Goal: Task Accomplishment & Management: Manage account settings

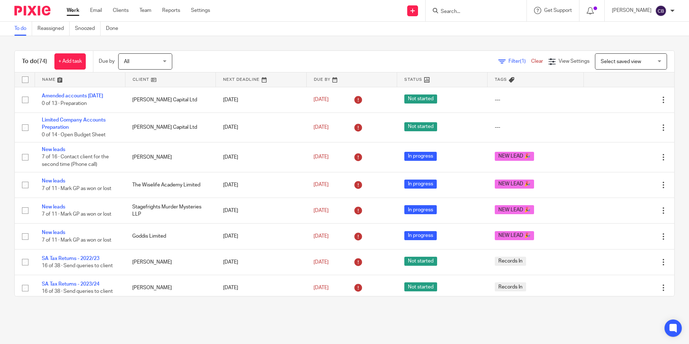
scroll to position [649, 0]
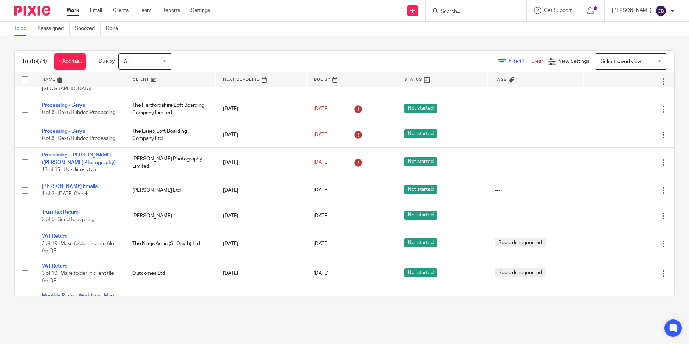
click at [284, 54] on div "Filter (1) Clear View Settings View Settings (1) Filters Clear Save Manage save…" at bounding box center [430, 61] width 490 height 16
drag, startPoint x: 508, startPoint y: 60, endPoint x: 462, endPoint y: 71, distance: 47.1
click at [509, 60] on span "Filter (1)" at bounding box center [520, 61] width 23 height 5
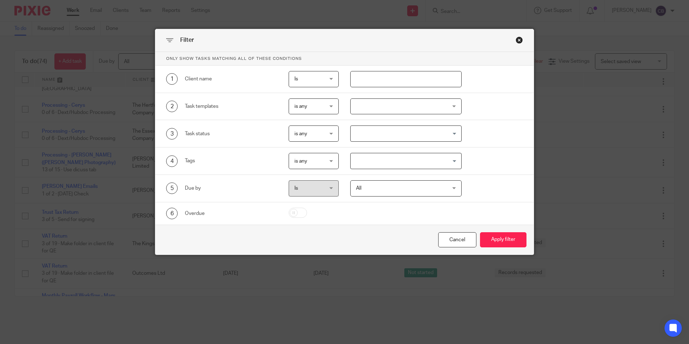
click at [400, 78] on input "text" at bounding box center [405, 79] width 111 height 16
type input "the king"
drag, startPoint x: 514, startPoint y: 241, endPoint x: 506, endPoint y: 243, distance: 8.6
click at [514, 241] on button "Apply filter" at bounding box center [503, 240] width 47 height 16
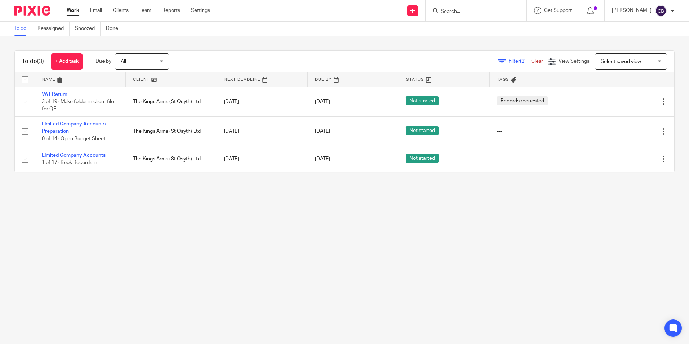
click at [169, 217] on main "To do Reassigned Snoozed Done To do (3) + Add task Due by All All Today Tomorro…" at bounding box center [344, 172] width 689 height 344
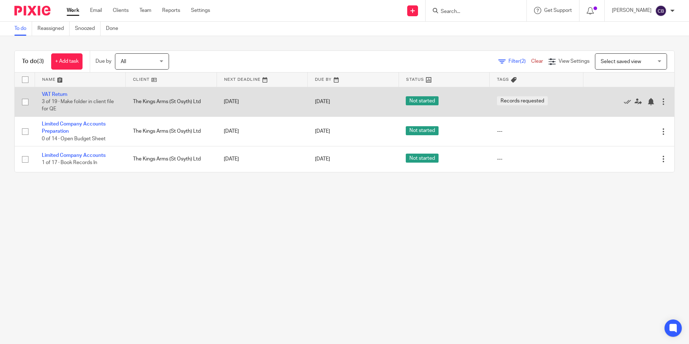
drag, startPoint x: 69, startPoint y: 98, endPoint x: 51, endPoint y: 94, distance: 18.5
click at [68, 98] on td "VAT Return 3 of 19 · Make folder in client file for QE" at bounding box center [80, 102] width 91 height 30
click at [51, 94] on link "VAT Return" at bounding box center [55, 94] width 26 height 5
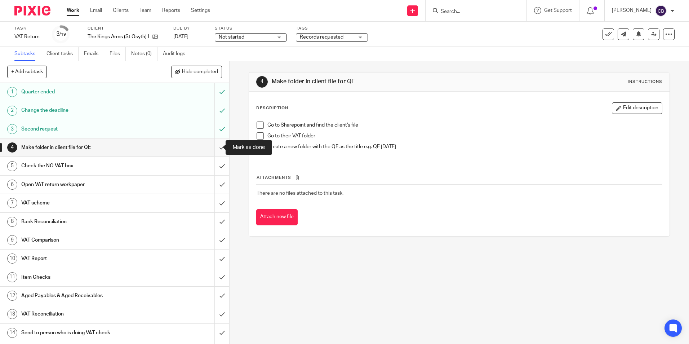
click at [214, 147] on input "submit" at bounding box center [114, 147] width 229 height 18
click at [213, 165] on input "submit" at bounding box center [114, 166] width 229 height 18
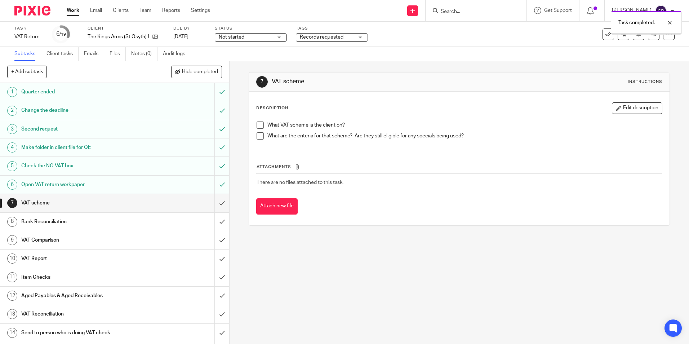
click at [212, 200] on input "submit" at bounding box center [114, 203] width 229 height 18
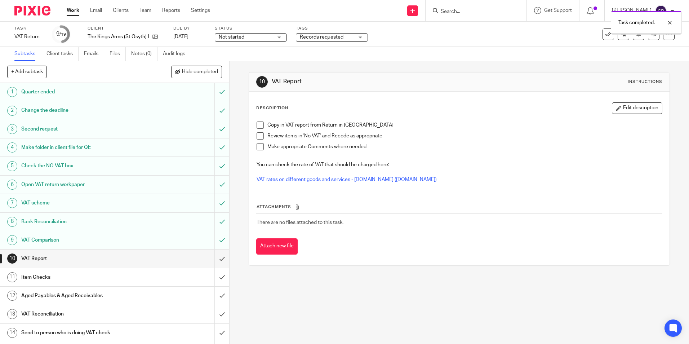
click at [213, 261] on input "submit" at bounding box center [114, 259] width 229 height 18
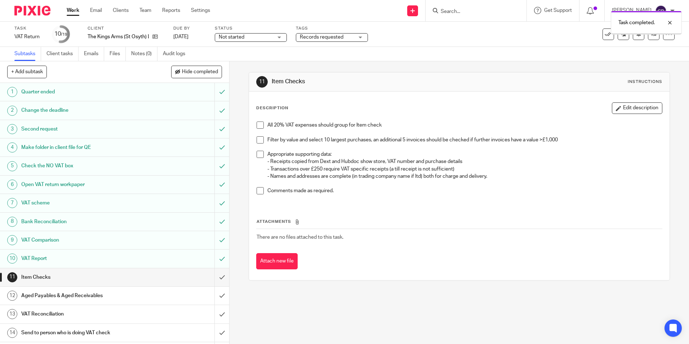
click at [215, 275] on input "submit" at bounding box center [114, 277] width 229 height 18
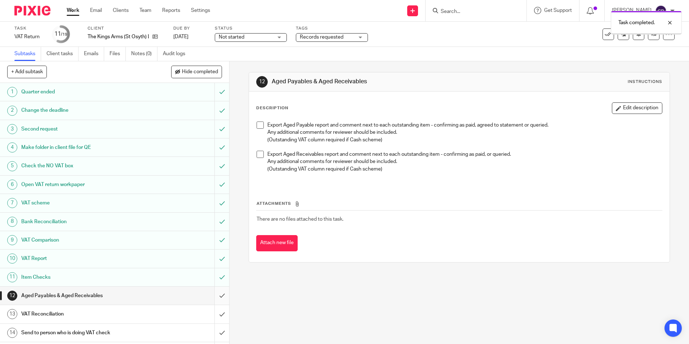
click at [216, 291] on input "submit" at bounding box center [114, 296] width 229 height 18
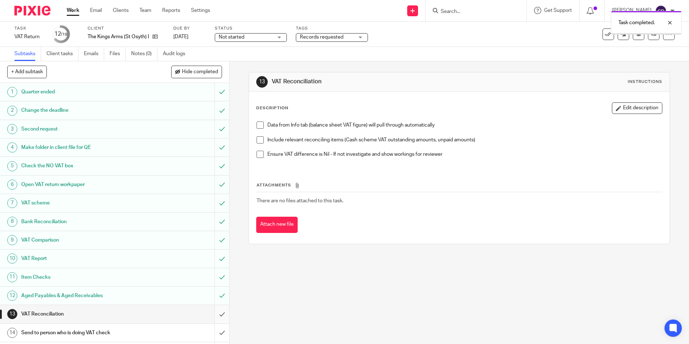
click at [215, 314] on input "submit" at bounding box center [114, 314] width 229 height 18
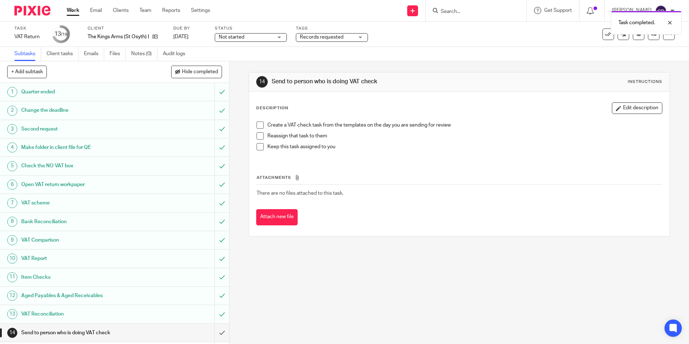
click at [427, 9] on div "Task completed." at bounding box center [514, 20] width 338 height 27
click at [424, 10] on div "Task completed." at bounding box center [514, 20] width 338 height 27
click at [422, 17] on div "Task completed." at bounding box center [514, 20] width 338 height 27
click at [424, 13] on div "Task completed." at bounding box center [514, 20] width 338 height 27
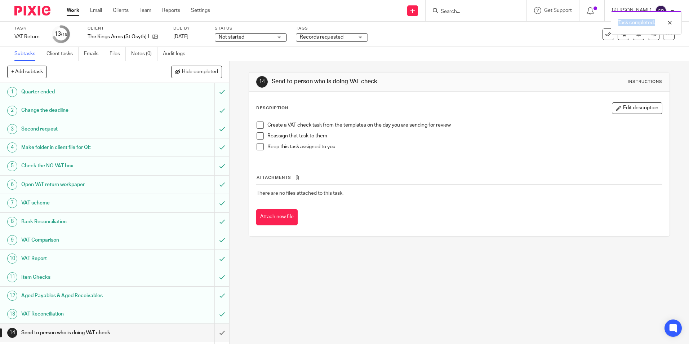
click at [424, 13] on div "Task completed." at bounding box center [514, 20] width 338 height 27
drag, startPoint x: 668, startPoint y: 21, endPoint x: 571, endPoint y: 20, distance: 97.0
click at [667, 21] on div at bounding box center [664, 22] width 19 height 9
click at [415, 12] on icon at bounding box center [413, 11] width 4 height 4
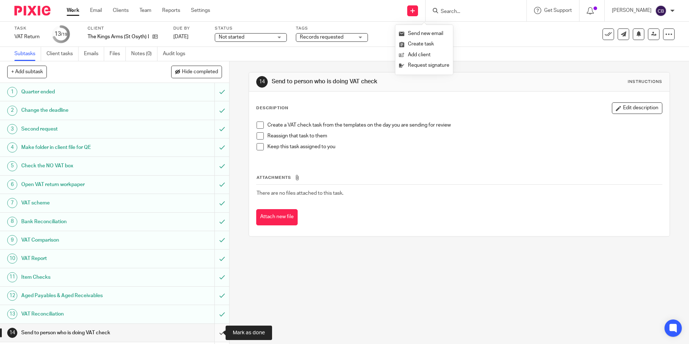
click at [214, 327] on input "submit" at bounding box center [114, 333] width 229 height 18
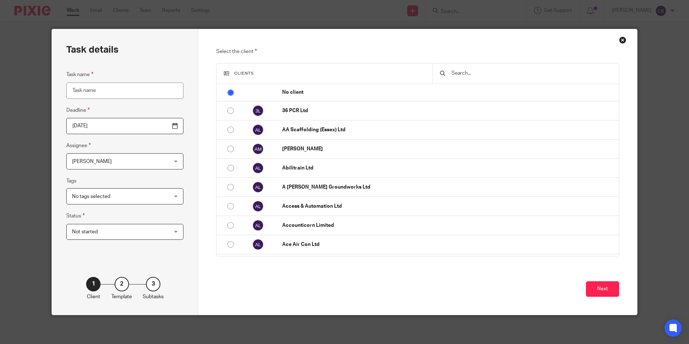
click at [89, 159] on span "[PERSON_NAME]" at bounding box center [116, 161] width 89 height 15
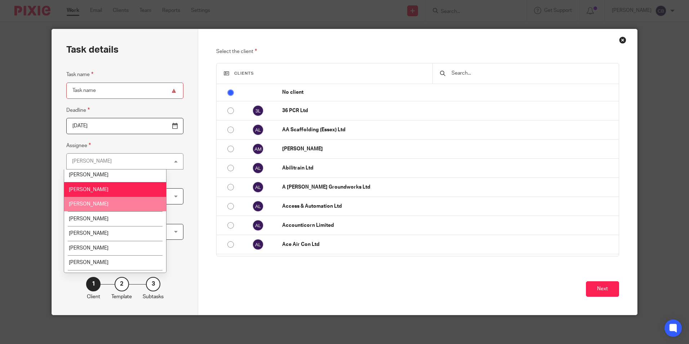
scroll to position [131, 0]
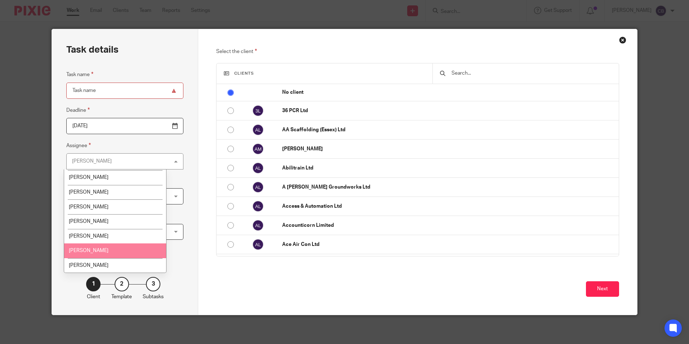
click at [102, 250] on li "Olivia Adams" at bounding box center [115, 250] width 102 height 15
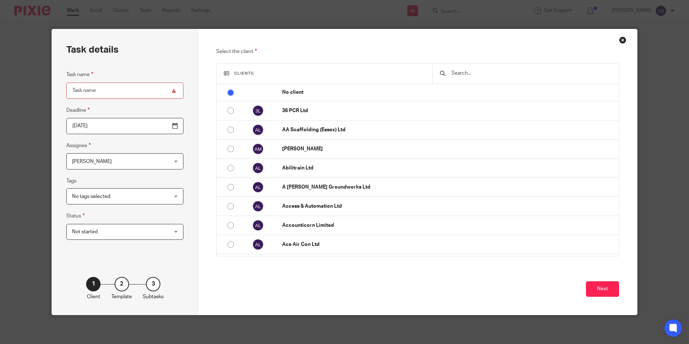
click at [494, 71] on input "text" at bounding box center [531, 73] width 160 height 8
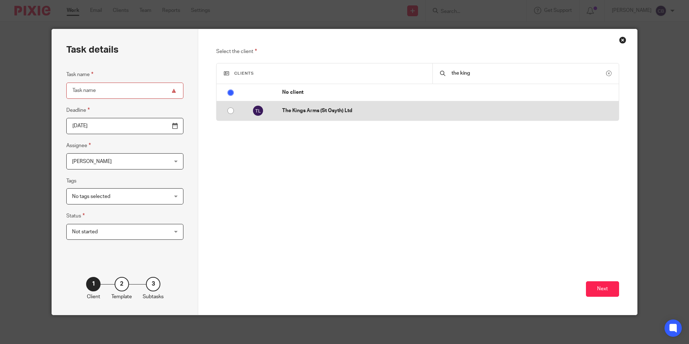
type input "the king"
drag, startPoint x: 468, startPoint y: 108, endPoint x: 517, endPoint y: 166, distance: 75.7
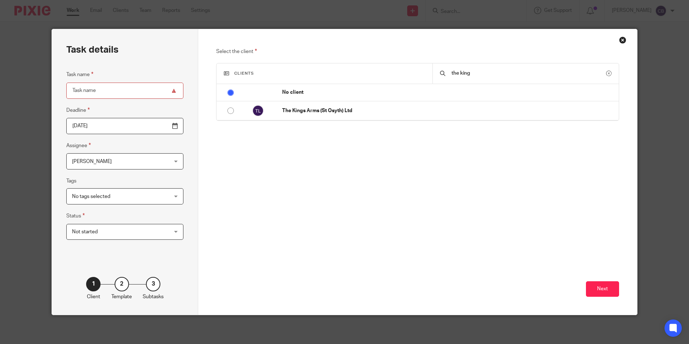
click at [469, 108] on p "The Kings Arms (St Osyth) Ltd" at bounding box center [448, 110] width 333 height 7
radio input "false"
radio input "true"
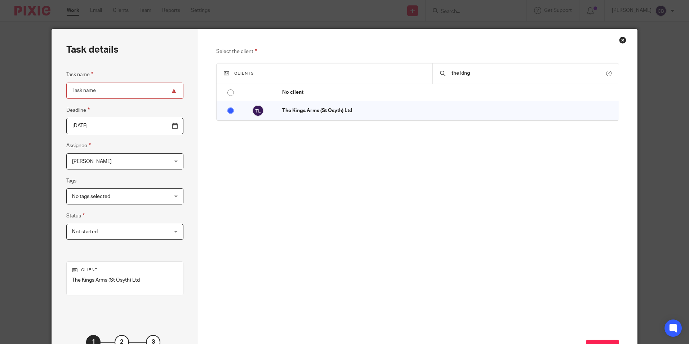
scroll to position [58, 0]
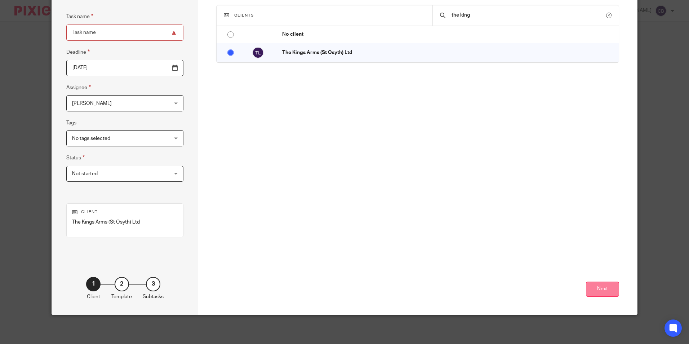
click at [604, 292] on button "Next" at bounding box center [602, 290] width 33 height 16
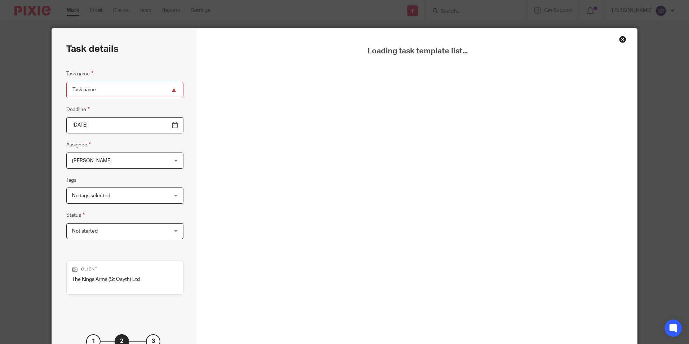
scroll to position [0, 0]
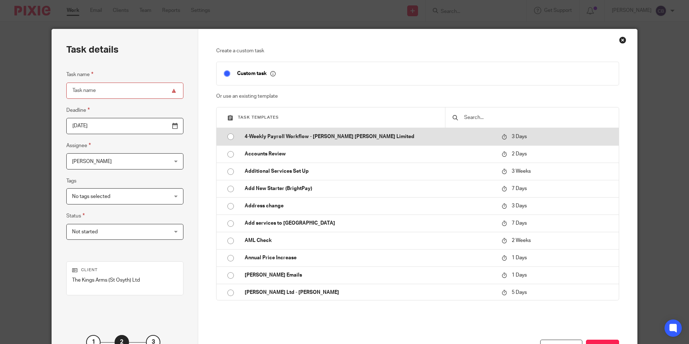
click at [482, 128] on td "4-Weekly Payroll Workflow - [PERSON_NAME] [PERSON_NAME] Limited" at bounding box center [368, 136] width 261 height 17
type input "2025-08-30"
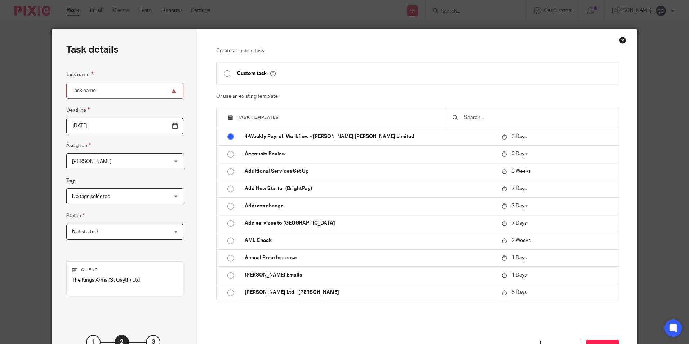
type input "4-Weekly Payroll Workflow - [PERSON_NAME] [PERSON_NAME] Limited"
checkbox input "false"
radio input "true"
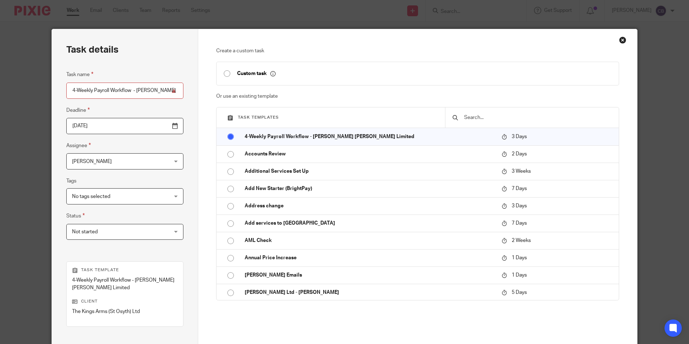
click at [481, 118] on input "text" at bounding box center [538, 118] width 148 height 8
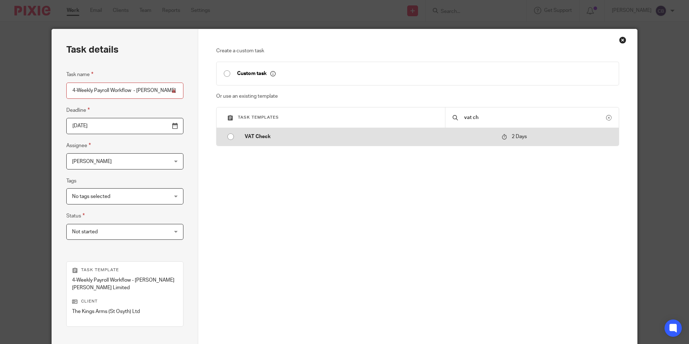
type input "vat ch"
click at [482, 138] on p "VAT Check" at bounding box center [370, 136] width 250 height 7
type input "2025-08-29"
type input "VAT Check"
radio input "true"
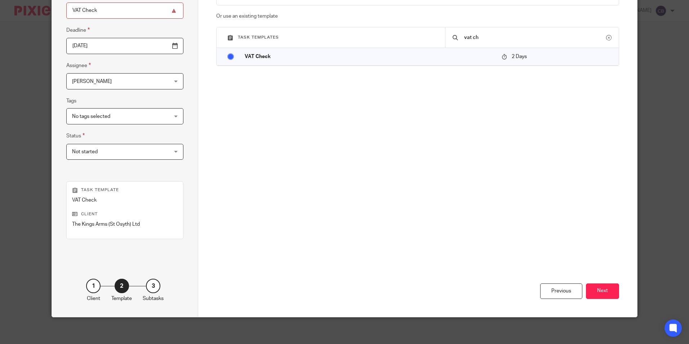
scroll to position [82, 0]
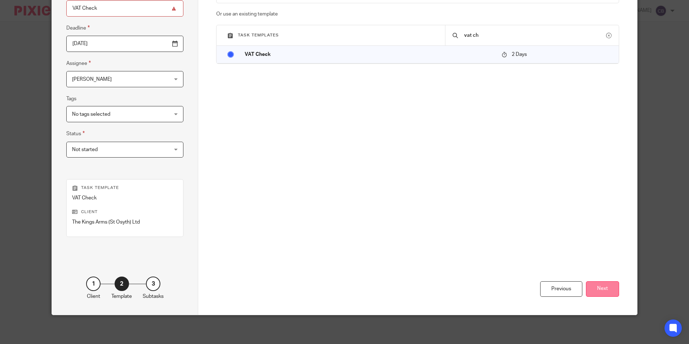
click at [597, 291] on button "Next" at bounding box center [602, 289] width 33 height 16
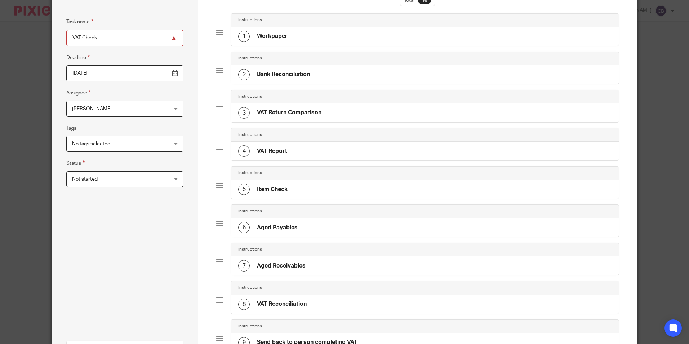
scroll to position [180, 0]
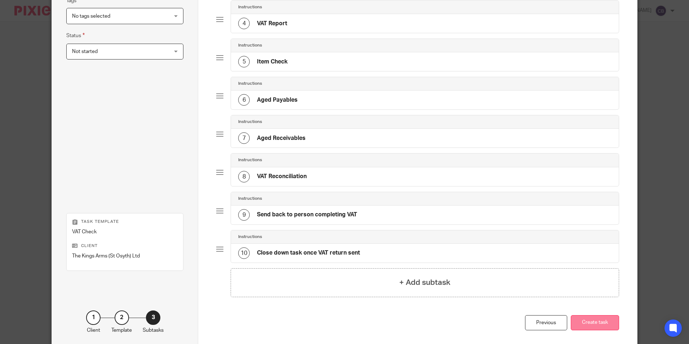
click at [590, 320] on button "Create task" at bounding box center [595, 323] width 48 height 16
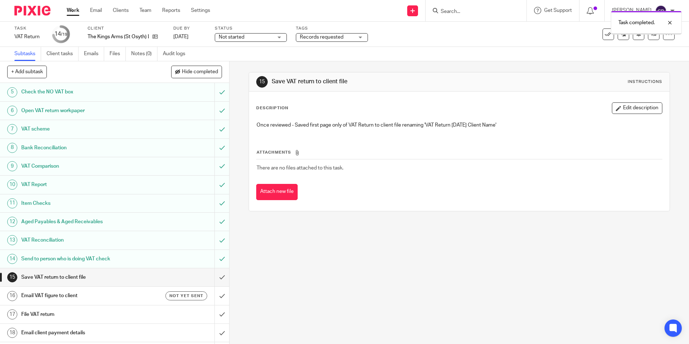
scroll to position [91, 0]
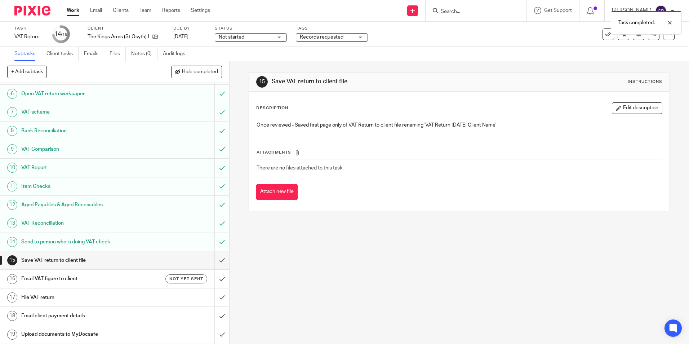
drag, startPoint x: 383, startPoint y: 246, endPoint x: 340, endPoint y: 254, distance: 43.0
click at [379, 247] on div "15 Save VAT return to client file Instructions Description Edit description Onc…" at bounding box center [460, 202] width 460 height 283
click at [340, 254] on div "15 Save VAT return to client file Instructions Description Edit description Onc…" at bounding box center [460, 202] width 460 height 283
click at [330, 31] on label "Tags" at bounding box center [332, 29] width 72 height 6
click at [330, 34] on span "Records requested" at bounding box center [327, 38] width 54 height 8
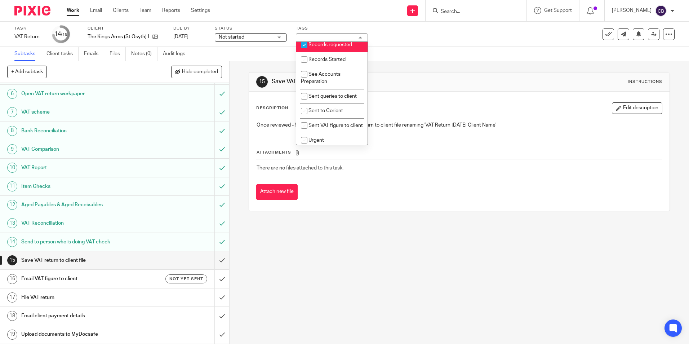
click at [334, 47] on span "Records requested" at bounding box center [331, 44] width 44 height 5
checkbox input "false"
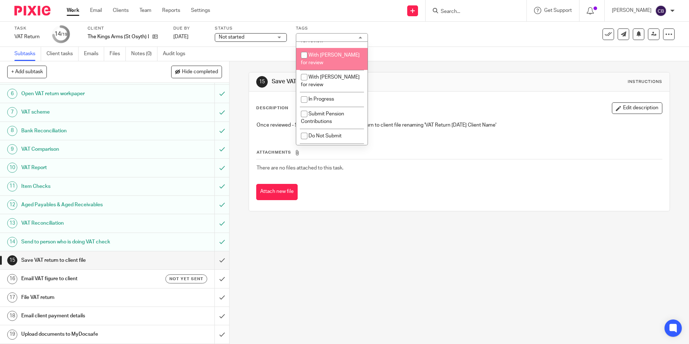
click at [338, 67] on li "With [PERSON_NAME] for review" at bounding box center [331, 59] width 71 height 22
checkbox input "true"
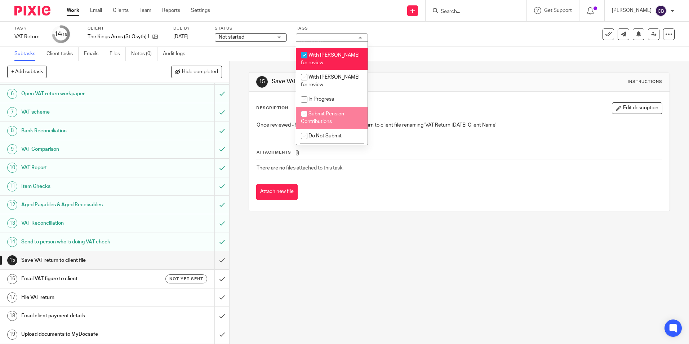
click at [436, 75] on div "15 Save VAT return to client file Instructions" at bounding box center [459, 81] width 420 height 19
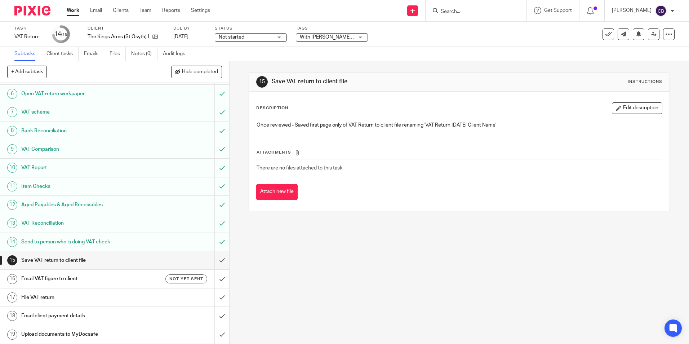
drag, startPoint x: 415, startPoint y: 79, endPoint x: 396, endPoint y: 159, distance: 81.9
click at [411, 80] on h1 "Save VAT return to client file" at bounding box center [373, 82] width 203 height 8
click at [344, 237] on div "15 Save VAT return to client file Instructions Description Edit description Onc…" at bounding box center [460, 202] width 460 height 283
click at [65, 6] on div "Work Email Clients Team Reports Settings Work Email Clients Team Reports Settin…" at bounding box center [140, 10] width 162 height 21
click at [67, 7] on link "Work" at bounding box center [73, 10] width 13 height 7
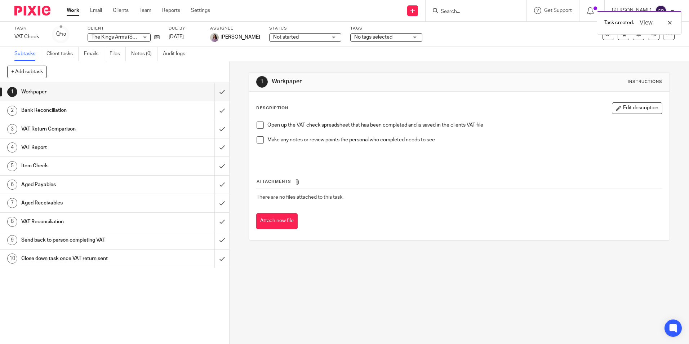
click at [484, 15] on div "Task created. View" at bounding box center [514, 20] width 338 height 27
click at [484, 13] on div "Task created. View" at bounding box center [514, 20] width 338 height 27
click at [459, 9] on div "Task created. View" at bounding box center [514, 20] width 338 height 27
click at [669, 23] on div "View" at bounding box center [654, 22] width 40 height 9
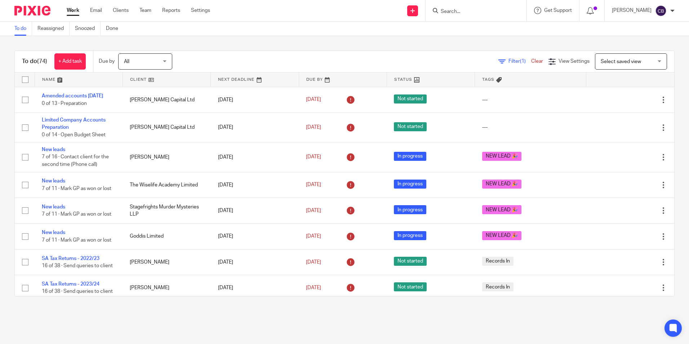
click at [246, 322] on main "To do Reassigned Snoozed Done To do (74) + Add task Due by All All Today Tomorr…" at bounding box center [344, 172] width 689 height 344
click at [241, 323] on main "To do Reassigned Snoozed Done To do (74) + Add task Due by All All Today Tomorr…" at bounding box center [344, 172] width 689 height 344
click at [499, 62] on link "Filter (1)" at bounding box center [515, 61] width 33 height 5
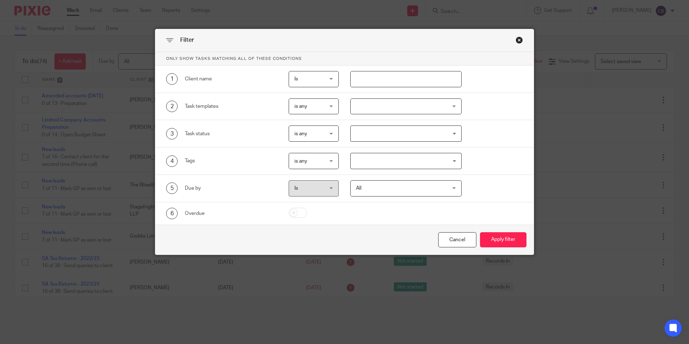
click at [392, 76] on input "text" at bounding box center [405, 79] width 111 height 16
type input "outcomes"
click at [480, 232] on button "Apply filter" at bounding box center [503, 240] width 47 height 16
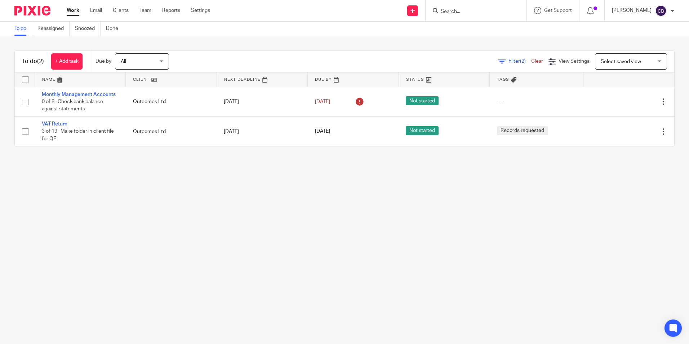
click at [235, 199] on main "To do Reassigned Snoozed Done To do (2) + Add task Due by All All [DATE] [DATE]…" at bounding box center [344, 172] width 689 height 344
click at [171, 190] on main "To do Reassigned Snoozed Done To do (2) + Add task Due by All All [DATE] [DATE]…" at bounding box center [344, 172] width 689 height 344
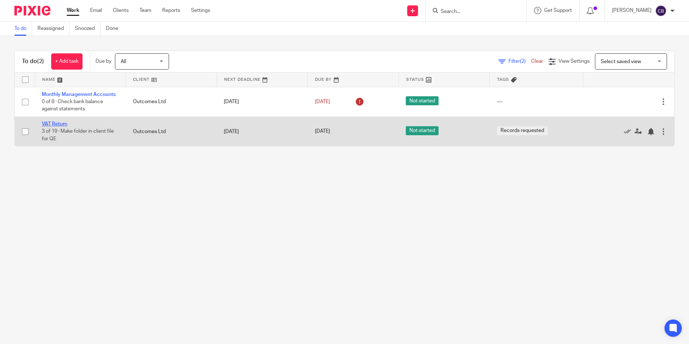
click at [59, 123] on link "VAT Return" at bounding box center [55, 124] width 26 height 5
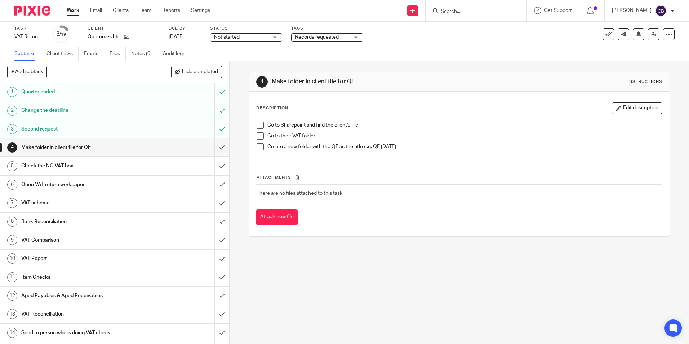
click at [473, 11] on input "Search" at bounding box center [472, 12] width 65 height 6
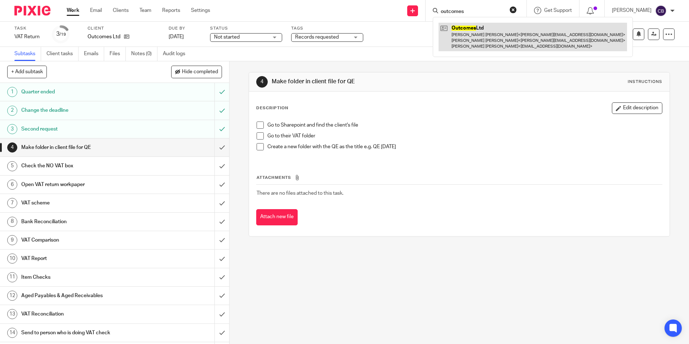
type input "outcomes"
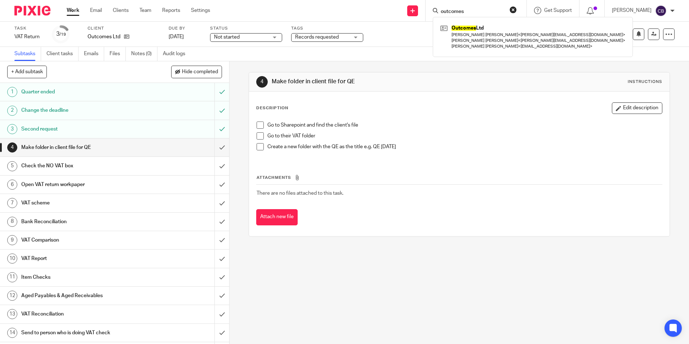
click at [237, 75] on div "4 Make folder in client file for QE Instructions Description Edit description G…" at bounding box center [460, 202] width 460 height 283
click at [235, 88] on div "4 Make folder in client file for QE Instructions Description Edit description G…" at bounding box center [460, 202] width 460 height 283
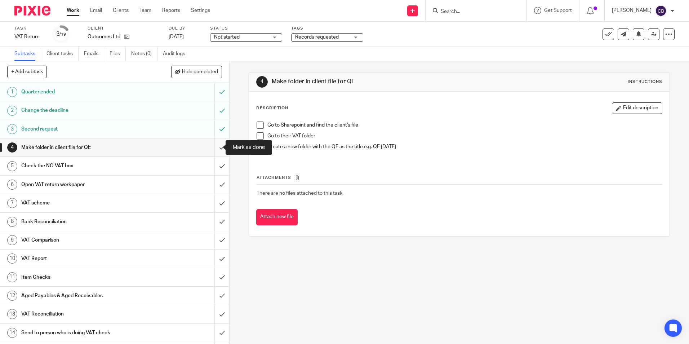
click at [217, 148] on input "submit" at bounding box center [114, 147] width 229 height 18
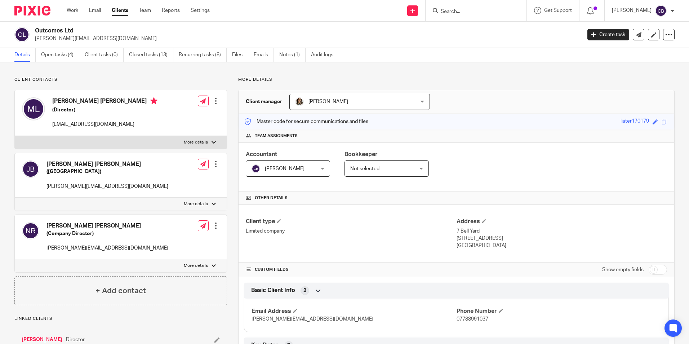
click at [54, 59] on link "Open tasks (4)" at bounding box center [60, 55] width 38 height 14
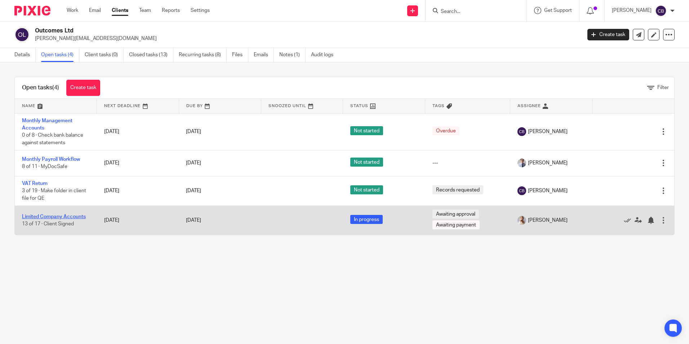
click at [66, 216] on link "Limited Company Accounts" at bounding box center [54, 216] width 64 height 5
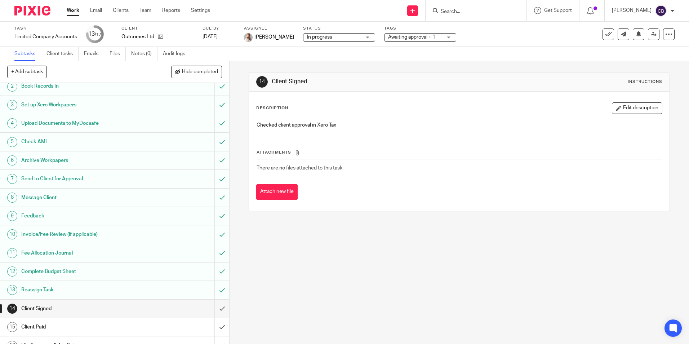
scroll to position [54, 0]
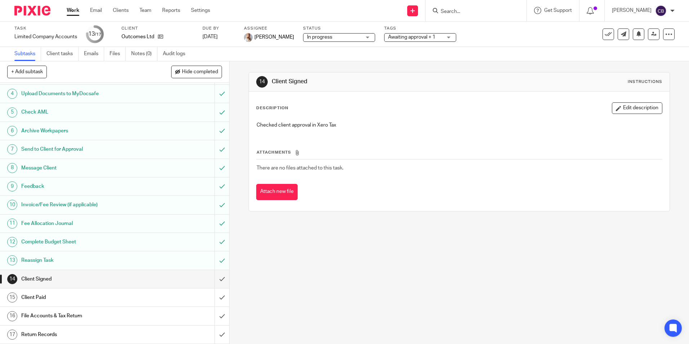
click at [73, 7] on div "Work Email Clients Team Reports Settings Work Email Clients Team Reports Settin…" at bounding box center [140, 10] width 162 height 21
click at [72, 12] on link "Work" at bounding box center [73, 10] width 13 height 7
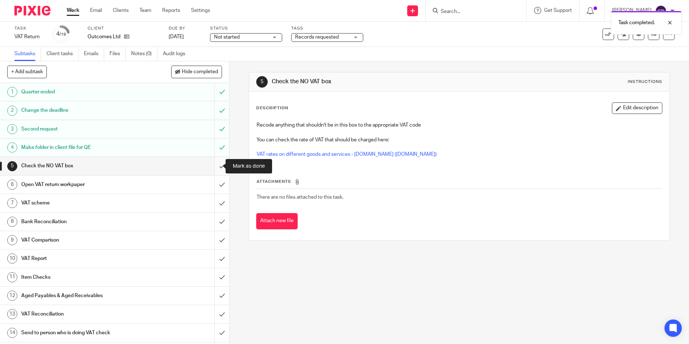
click at [213, 166] on input "submit" at bounding box center [114, 166] width 229 height 18
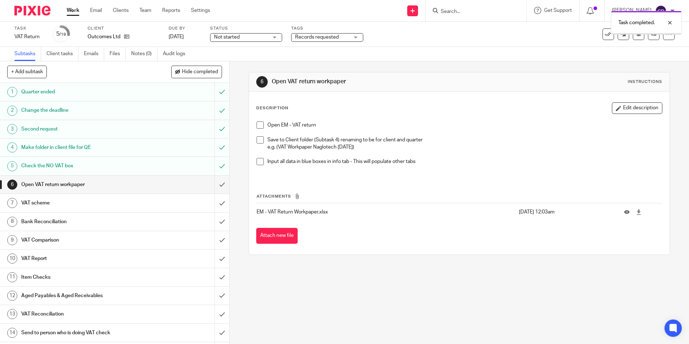
click at [211, 186] on input "submit" at bounding box center [114, 185] width 229 height 18
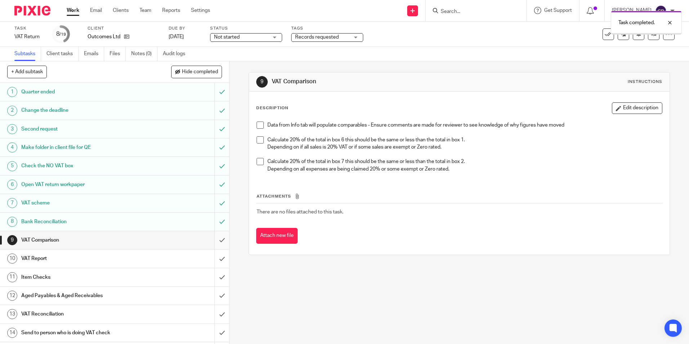
click at [211, 240] on input "submit" at bounding box center [114, 240] width 229 height 18
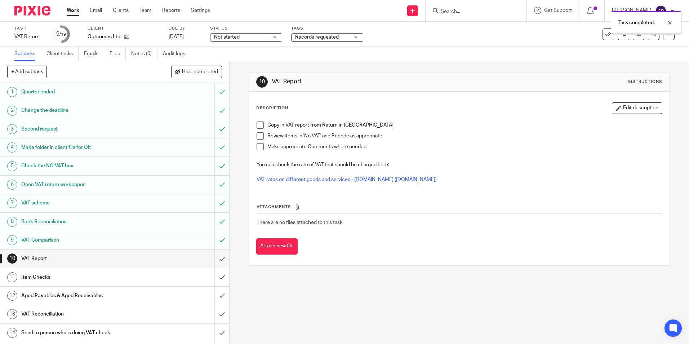
click at [211, 253] on input "submit" at bounding box center [114, 259] width 229 height 18
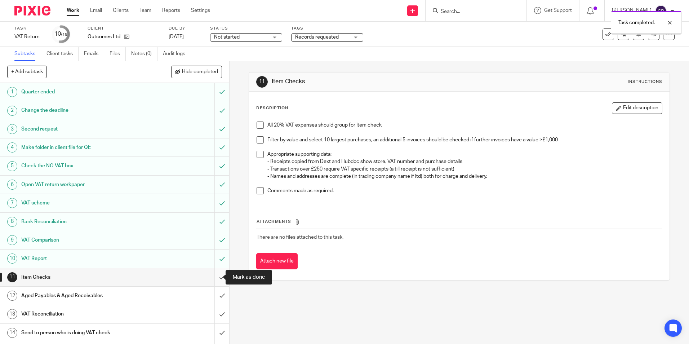
drag, startPoint x: 218, startPoint y: 277, endPoint x: 209, endPoint y: 282, distance: 10.1
click at [218, 277] on input "submit" at bounding box center [114, 277] width 229 height 18
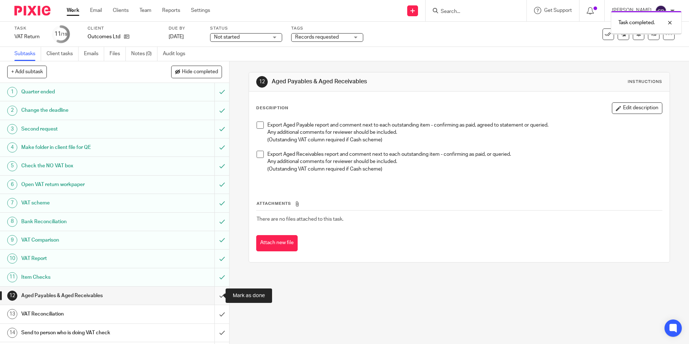
click at [216, 293] on input "submit" at bounding box center [114, 296] width 229 height 18
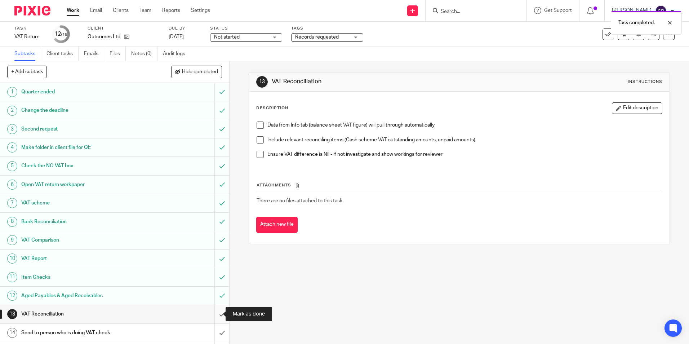
click at [221, 311] on input "submit" at bounding box center [114, 314] width 229 height 18
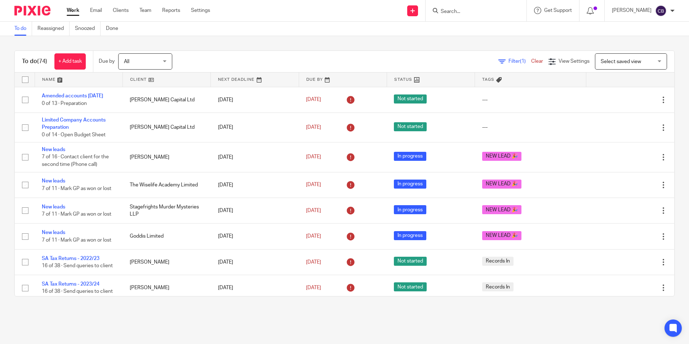
click at [465, 13] on input "Search" at bounding box center [472, 12] width 65 height 6
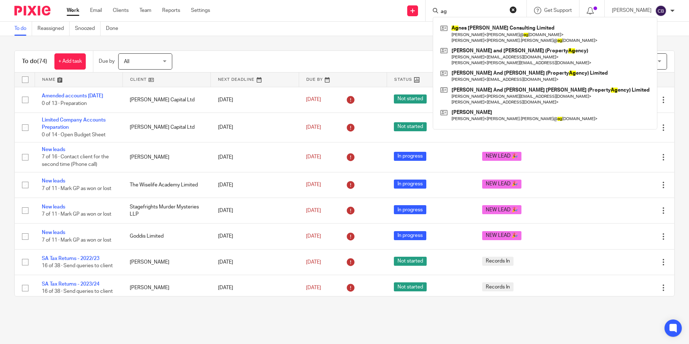
type input "ag"
drag, startPoint x: 415, startPoint y: 46, endPoint x: 489, endPoint y: 41, distance: 73.7
click at [420, 44] on div "To do (74) + Add task Due by All All Today Tomorrow This week Next week This mo…" at bounding box center [344, 173] width 689 height 275
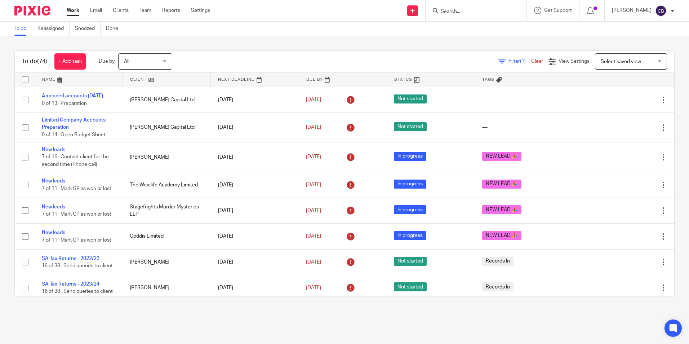
click at [509, 59] on span "Filter (1)" at bounding box center [520, 61] width 23 height 5
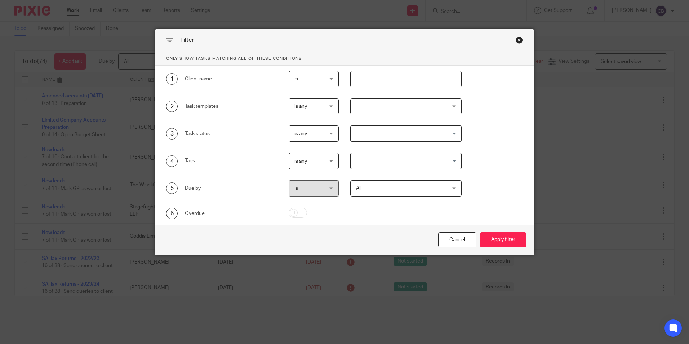
click at [429, 75] on input "text" at bounding box center [405, 79] width 111 height 16
click at [385, 81] on input "text" at bounding box center [405, 79] width 111 height 16
type input "o"
click at [450, 238] on div "Cancel" at bounding box center [457, 240] width 38 height 16
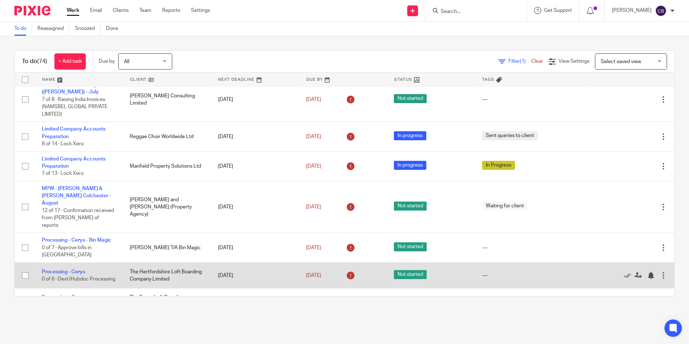
scroll to position [469, 0]
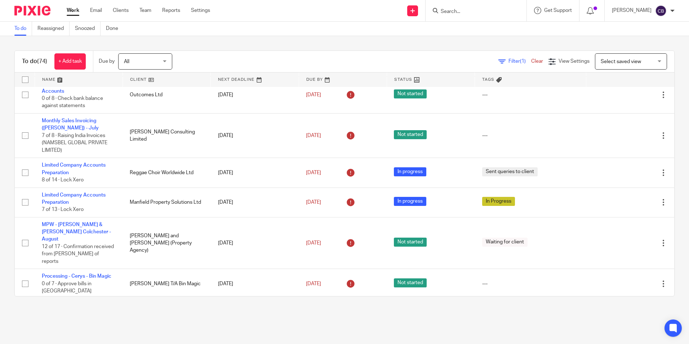
click at [205, 55] on div "Filter (1) Clear View Settings View Settings (1) Filters Clear Save Manage save…" at bounding box center [430, 61] width 490 height 16
click at [221, 56] on div "Filter (1) Clear View Settings View Settings (1) Filters Clear Save Manage save…" at bounding box center [430, 61] width 490 height 16
click at [418, 11] on link at bounding box center [412, 10] width 11 height 11
click at [421, 42] on link "Create task" at bounding box center [424, 44] width 50 height 10
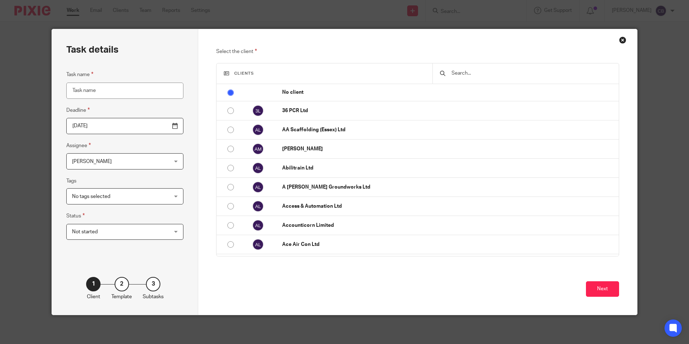
click at [473, 70] on input "text" at bounding box center [531, 73] width 160 height 8
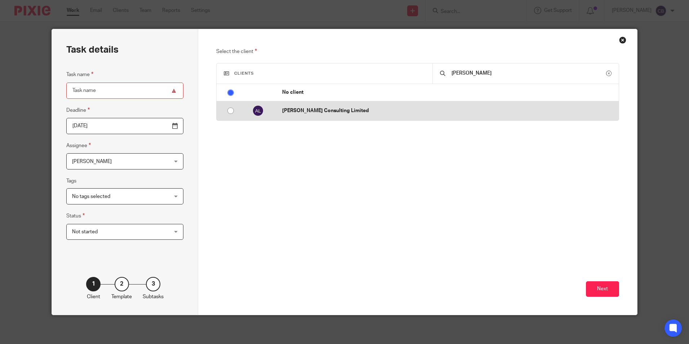
type input "[PERSON_NAME]"
click at [330, 112] on p "[PERSON_NAME] Consulting Limited" at bounding box center [448, 110] width 333 height 7
radio input "false"
radio input "true"
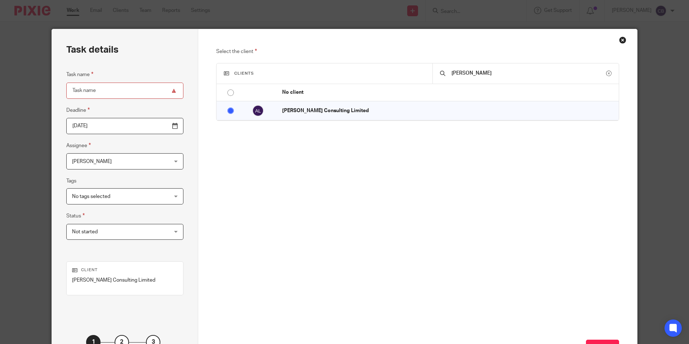
scroll to position [36, 0]
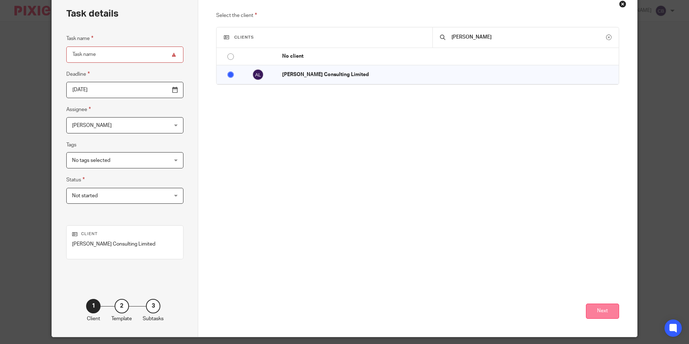
click at [601, 311] on button "Next" at bounding box center [602, 312] width 33 height 16
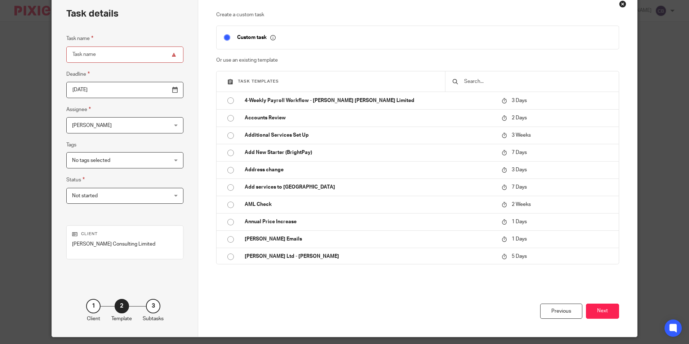
click at [496, 83] on input "text" at bounding box center [538, 82] width 148 height 8
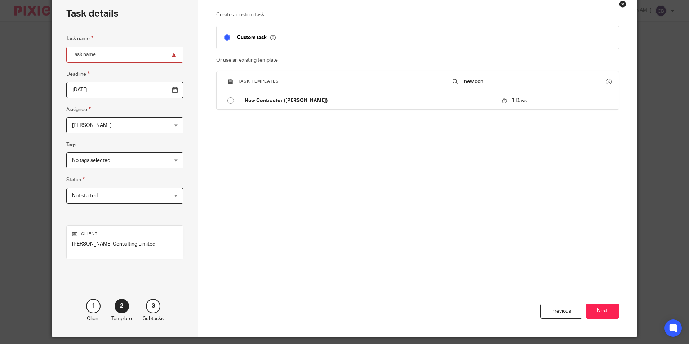
type input "new con"
click at [433, 110] on div "Create a custom task Custom task Or use an existing template Task templates new…" at bounding box center [417, 110] width 403 height 199
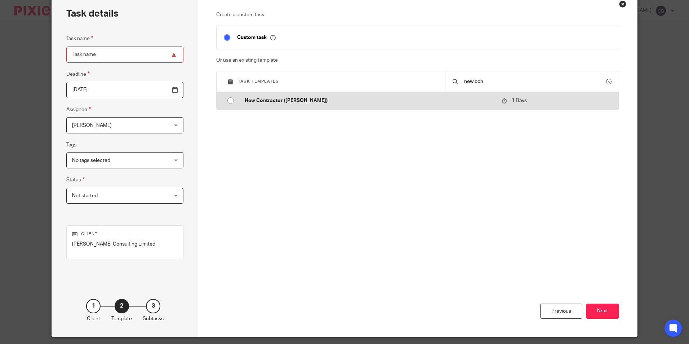
click at [447, 98] on p "New Contractor ([PERSON_NAME])" at bounding box center [370, 100] width 250 height 7
type input "[DATE]"
type input "New Contractor ([PERSON_NAME])"
checkbox input "false"
radio input "true"
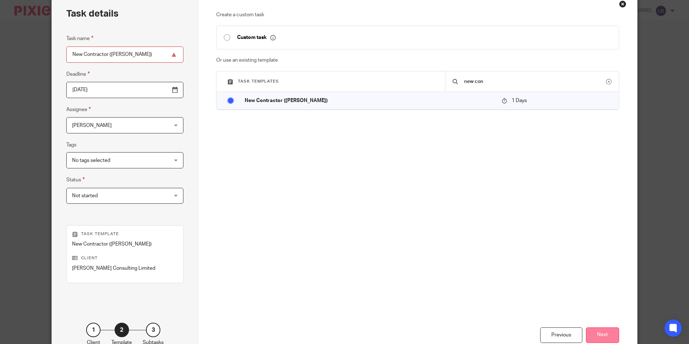
click at [597, 331] on button "Next" at bounding box center [602, 335] width 33 height 16
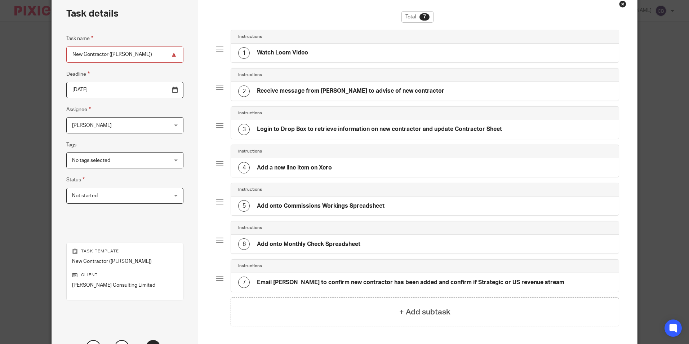
click at [347, 87] on h4 "Receive message from [PERSON_NAME] to advise of new contractor" at bounding box center [351, 91] width 188 height 8
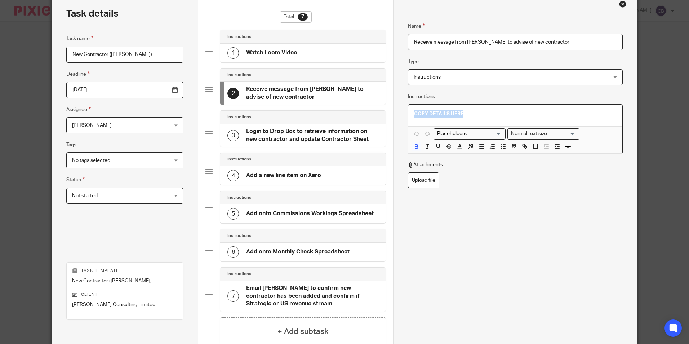
drag, startPoint x: 515, startPoint y: 109, endPoint x: 389, endPoint y: 117, distance: 125.7
click at [389, 115] on div "Task details Task name New Contractor ([PERSON_NAME]) Deadline [DATE] Assignee …" at bounding box center [344, 195] width 585 height 404
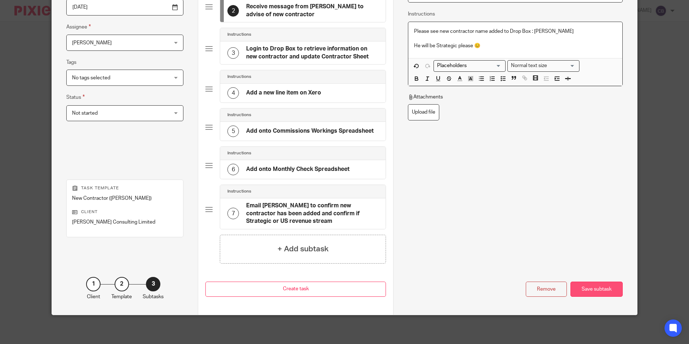
click at [595, 289] on div "Save subtask" at bounding box center [597, 290] width 52 height 16
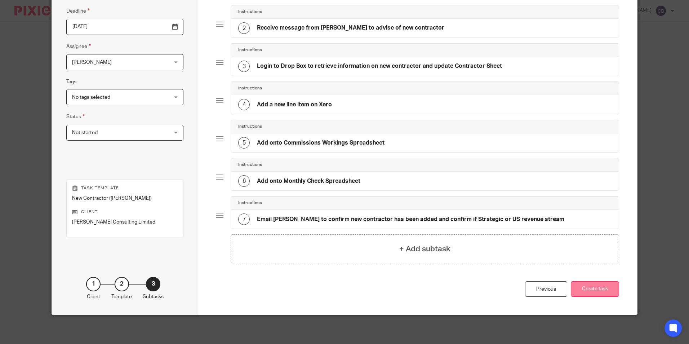
scroll to position [99, 0]
click at [596, 287] on button "Create task" at bounding box center [595, 289] width 48 height 16
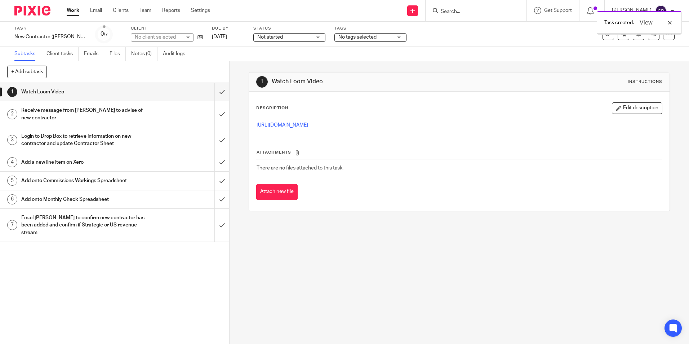
click at [542, 342] on div "1 Watch Loom Video Instructions Description Edit description [URL][DOMAIN_NAME]…" at bounding box center [460, 202] width 460 height 283
click at [243, 64] on div "1 Watch Loom Video Instructions Description Edit description [URL][DOMAIN_NAME]…" at bounding box center [460, 202] width 460 height 283
click at [242, 69] on div "1 Watch Loom Video Instructions Description Edit description https://www.loom.c…" at bounding box center [460, 202] width 460 height 283
drag, startPoint x: 418, startPoint y: 296, endPoint x: 407, endPoint y: 343, distance: 47.8
click at [416, 300] on div "1 Watch Loom Video Instructions Description Edit description https://www.loom.c…" at bounding box center [460, 202] width 460 height 283
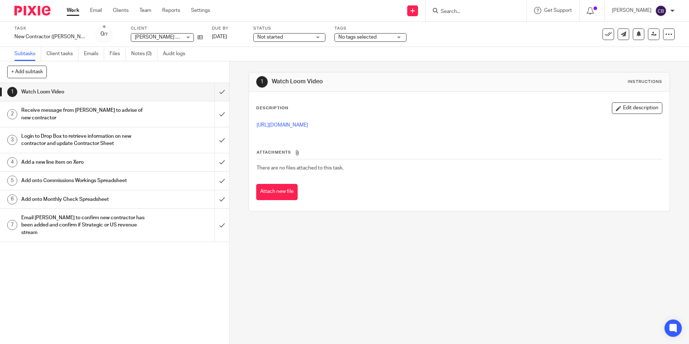
click at [424, 230] on div "1 Watch Loom Video Instructions Description Edit description https://www.loom.c…" at bounding box center [460, 202] width 460 height 283
click at [407, 233] on div "1 Watch Loom Video Instructions Description Edit description https://www.loom.c…" at bounding box center [460, 202] width 460 height 283
drag, startPoint x: 254, startPoint y: 127, endPoint x: 565, endPoint y: 127, distance: 311.5
click at [565, 127] on div "https://www.loom.com/share/5499e6fbe4884247ac78b25471431ab0?sid=997d197e-6c54-4…" at bounding box center [459, 126] width 413 height 16
copy link "https://www.loom.com/share/5499e6fbe4884247ac78b25471431ab0?sid=997d197e-6c54-4…"
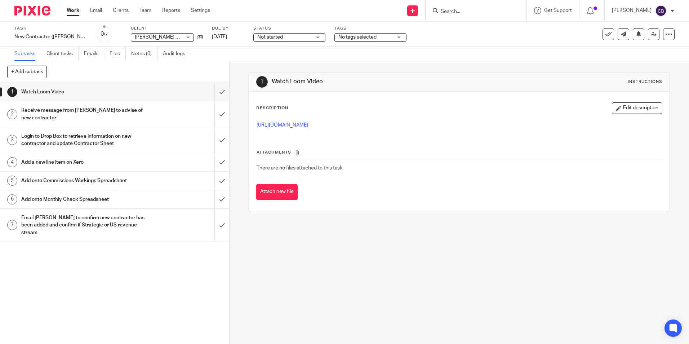
click at [87, 113] on h1 "Receive message from [PERSON_NAME] to advise of new contractor" at bounding box center [83, 114] width 124 height 18
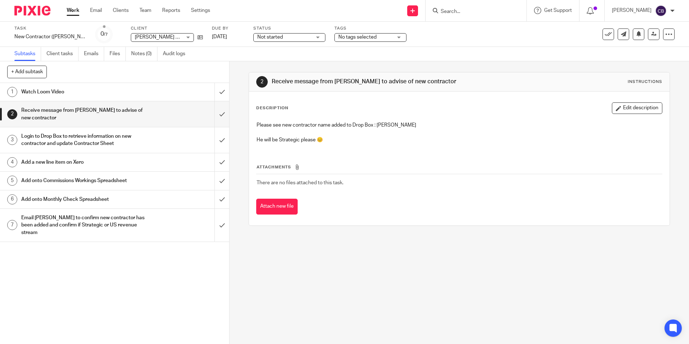
click at [118, 141] on h1 "Login to Drop Box to retrieve information on new contractor and update Contract…" at bounding box center [83, 140] width 124 height 18
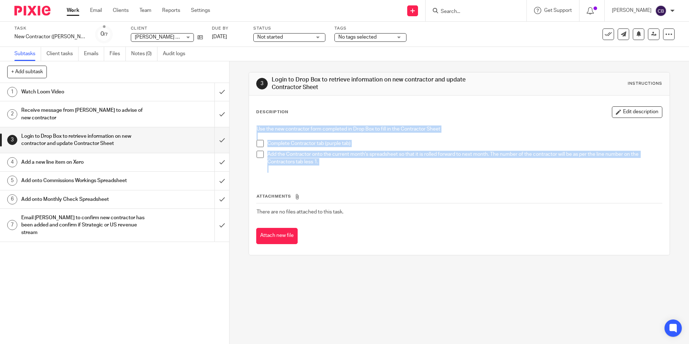
drag, startPoint x: 264, startPoint y: 131, endPoint x: 347, endPoint y: 173, distance: 92.9
click at [347, 173] on div "Use the new contractor form completed in Drop Box to fill in the Contractor She…" at bounding box center [459, 150] width 413 height 56
click at [80, 159] on h1 "Add a new line item on Xero" at bounding box center [83, 162] width 124 height 11
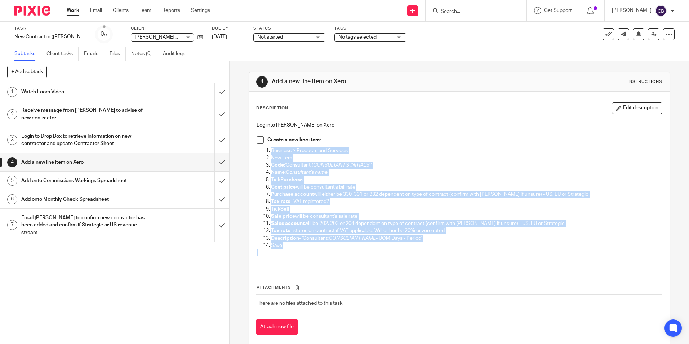
drag, startPoint x: 268, startPoint y: 149, endPoint x: 335, endPoint y: 252, distance: 122.9
click at [335, 252] on div "Log into Agnes Cole on Xero Create a new line item : Business > Products and Se…" at bounding box center [459, 193] width 413 height 151
click at [112, 179] on h1 "Add onto Commissions Workings Spreadsheet" at bounding box center [83, 180] width 124 height 11
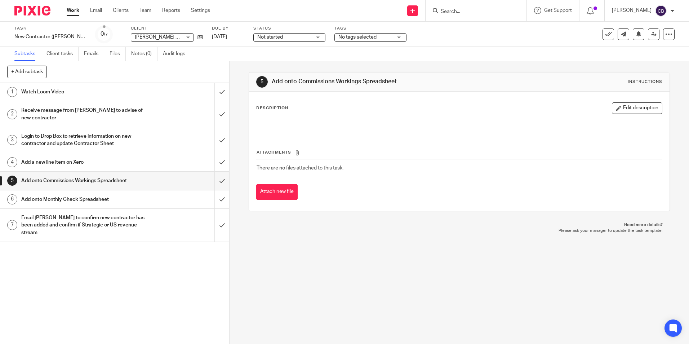
click at [136, 198] on h1 "Add onto Monthly Check Spreadsheet" at bounding box center [83, 199] width 124 height 11
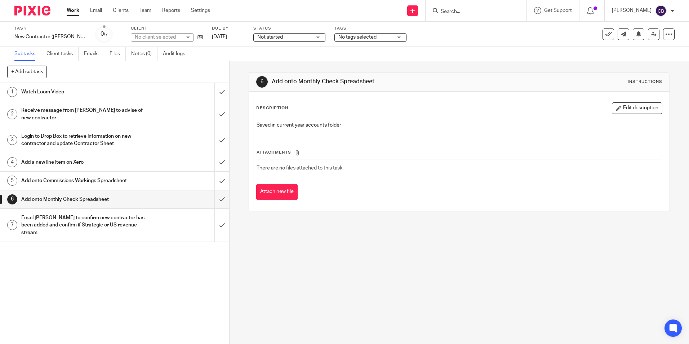
click at [133, 181] on h1 "Add onto Commissions Workings Spreadsheet" at bounding box center [83, 180] width 124 height 11
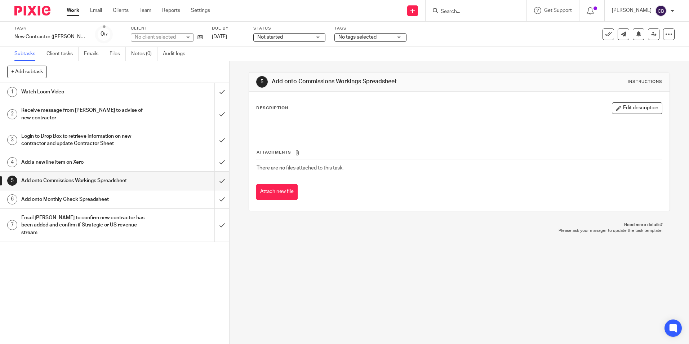
click at [109, 220] on h1 "Email [PERSON_NAME] to confirm new contractor has been added and confirm if Str…" at bounding box center [83, 225] width 124 height 26
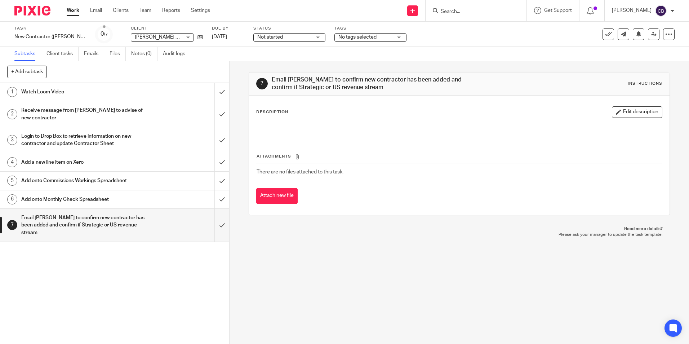
click at [396, 248] on div "7 Email [PERSON_NAME] to confirm new contractor has been added and confirm if S…" at bounding box center [460, 202] width 460 height 283
drag, startPoint x: 391, startPoint y: 248, endPoint x: 379, endPoint y: 247, distance: 11.6
click at [388, 248] on div "7 Email [PERSON_NAME] to confirm new contractor has been added and confirm if S…" at bounding box center [460, 202] width 460 height 283
drag, startPoint x: 472, startPoint y: 258, endPoint x: 411, endPoint y: 264, distance: 61.2
click at [444, 260] on div "7 Email [PERSON_NAME] to confirm new contractor has been added and confirm if S…" at bounding box center [460, 202] width 460 height 283
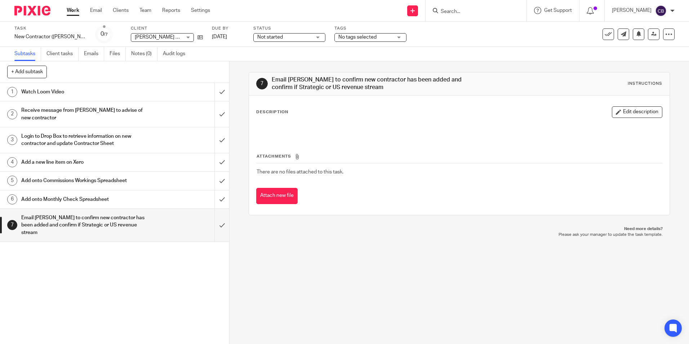
click at [411, 264] on div "7 Email [PERSON_NAME] to confirm new contractor has been added and confirm if S…" at bounding box center [460, 202] width 460 height 283
drag, startPoint x: 357, startPoint y: 273, endPoint x: 341, endPoint y: 321, distance: 51.1
click at [355, 275] on div "7 Email [PERSON_NAME] to confirm new contractor has been added and confirm if S…" at bounding box center [460, 202] width 460 height 283
click at [381, 245] on div "7 Email [PERSON_NAME] to confirm new contractor has been added and confirm if S…" at bounding box center [460, 202] width 460 height 283
click at [236, 84] on div "7 Email [PERSON_NAME] to confirm new contractor has been added and confirm if S…" at bounding box center [460, 202] width 460 height 283
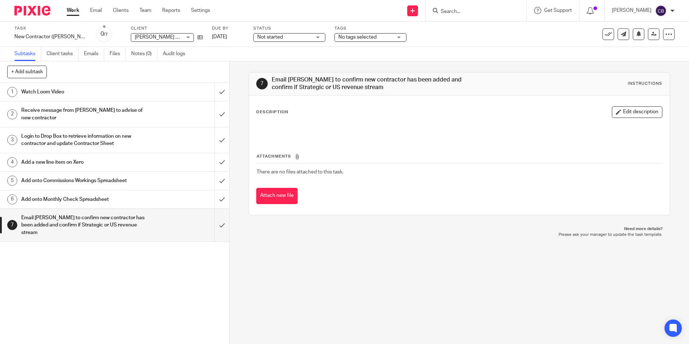
click at [235, 87] on div "7 Email [PERSON_NAME] to confirm new contractor has been added and confirm if S…" at bounding box center [460, 202] width 460 height 283
click at [74, 9] on link "Work" at bounding box center [73, 10] width 13 height 7
